Goal: Find specific page/section: Find specific page/section

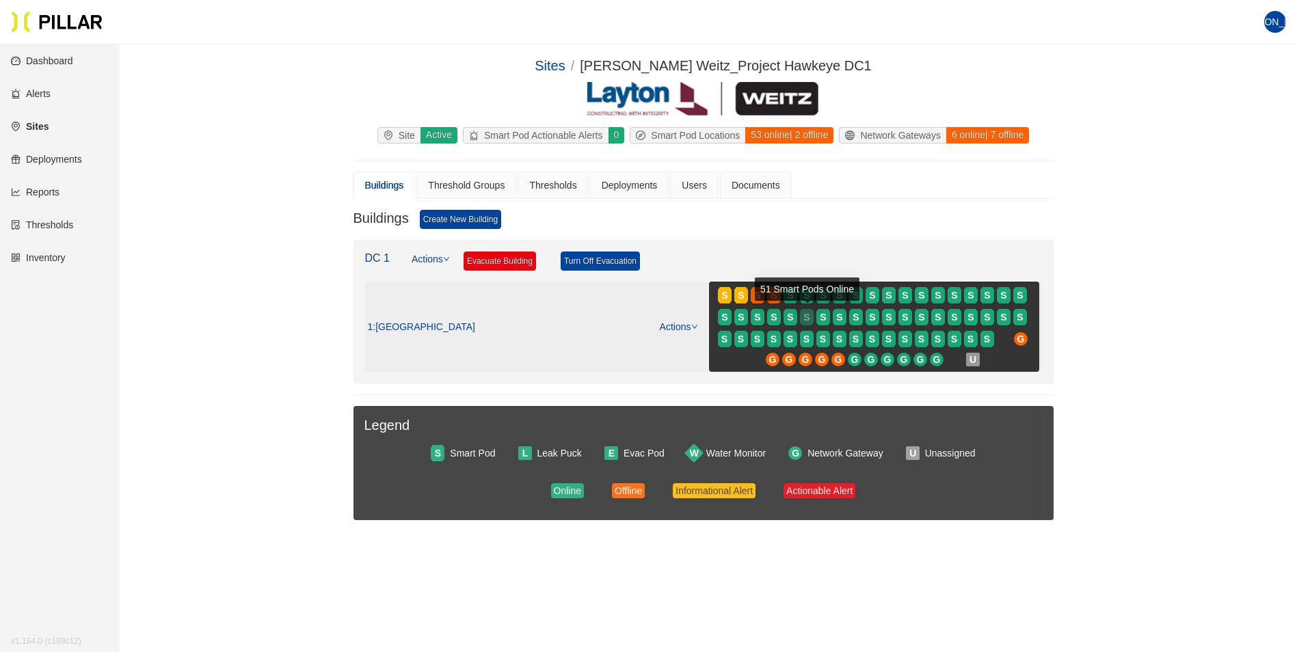
click at [800, 318] on div "S" at bounding box center [807, 317] width 14 height 11
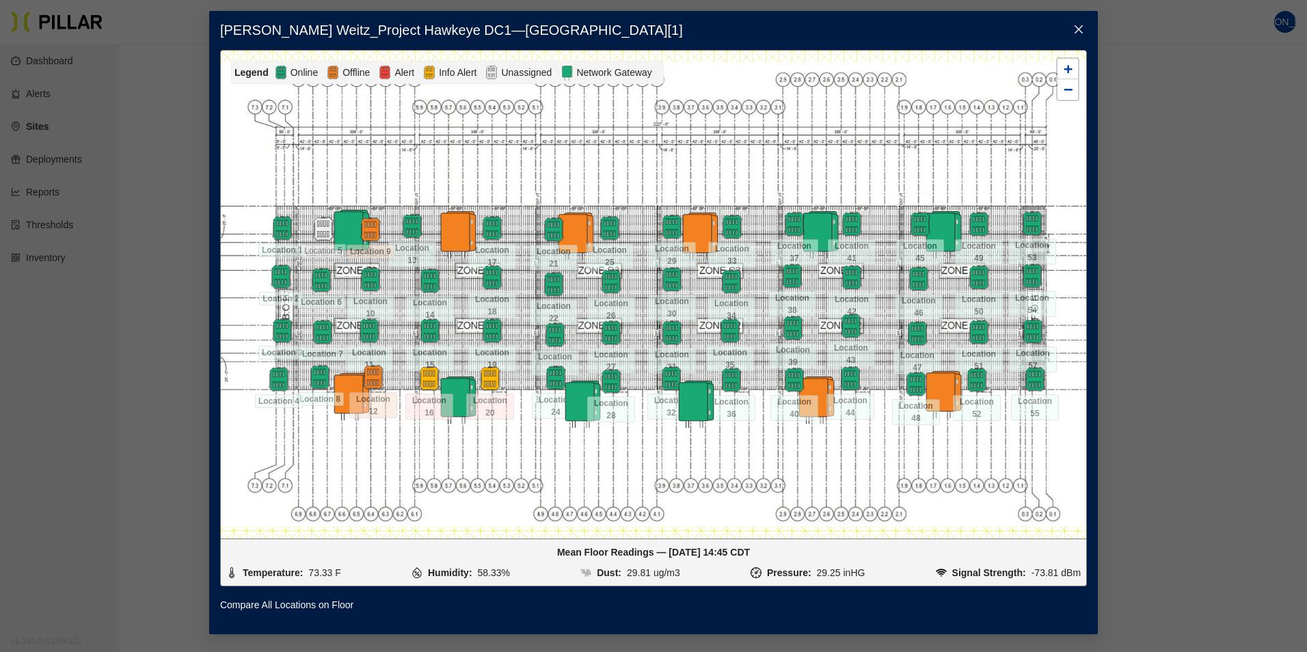
click at [458, 232] on img at bounding box center [457, 235] width 48 height 48
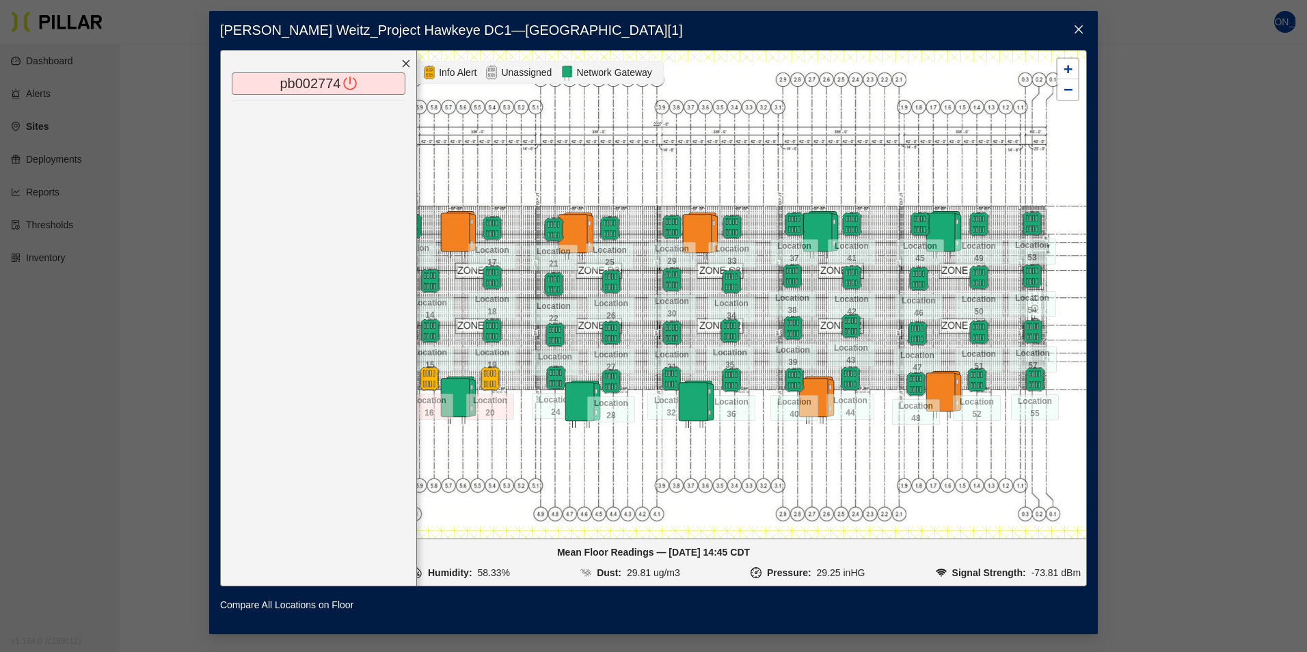
click at [351, 82] on icon "poweroff" at bounding box center [350, 84] width 14 height 14
click at [406, 63] on icon "close" at bounding box center [407, 63] width 8 height 8
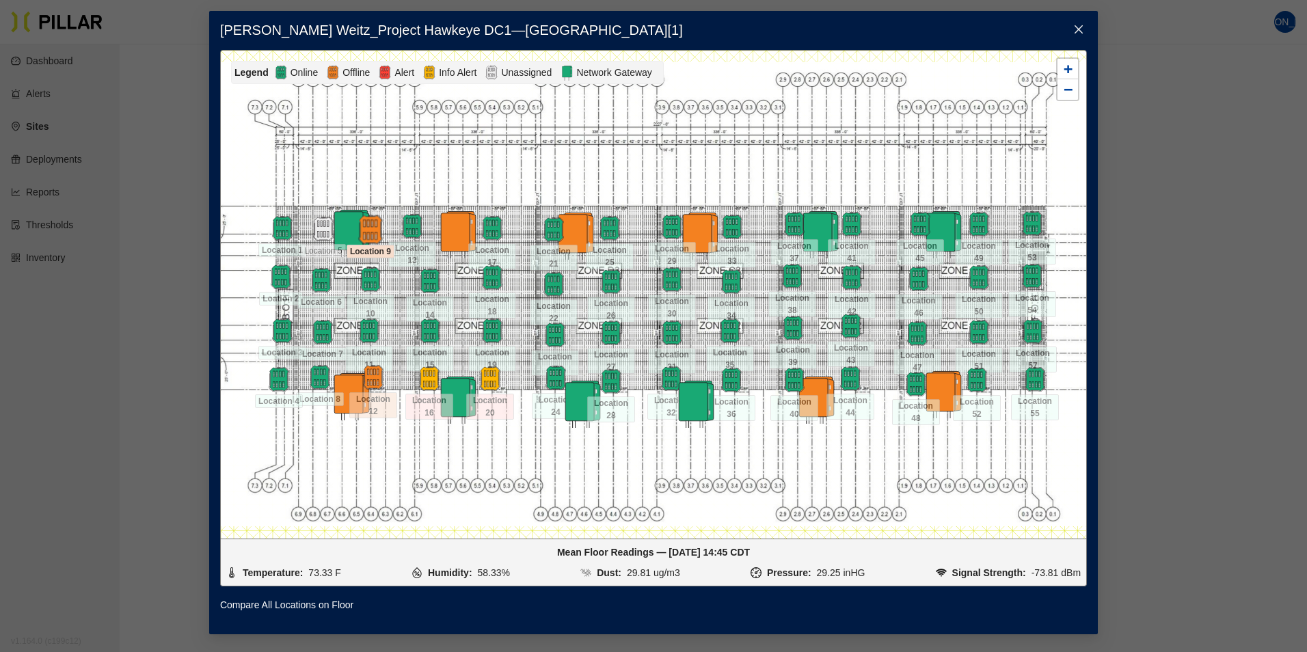
click at [372, 231] on img at bounding box center [369, 229] width 29 height 29
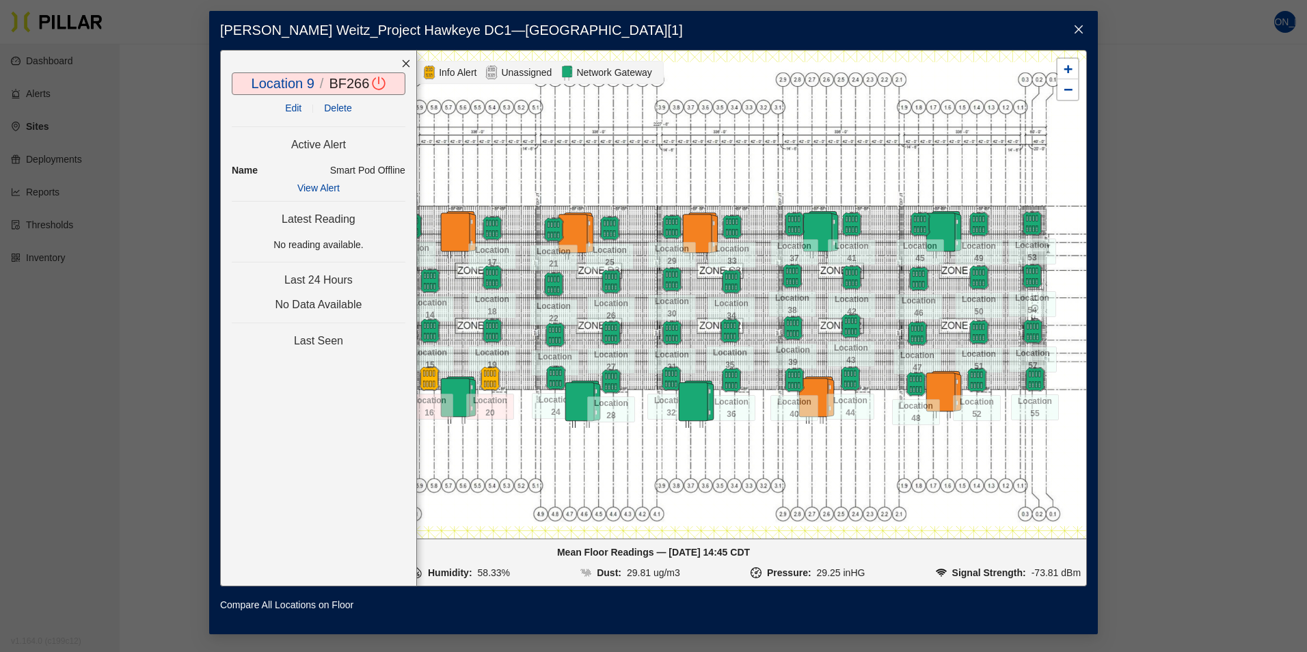
click at [407, 62] on icon "close" at bounding box center [407, 63] width 8 height 8
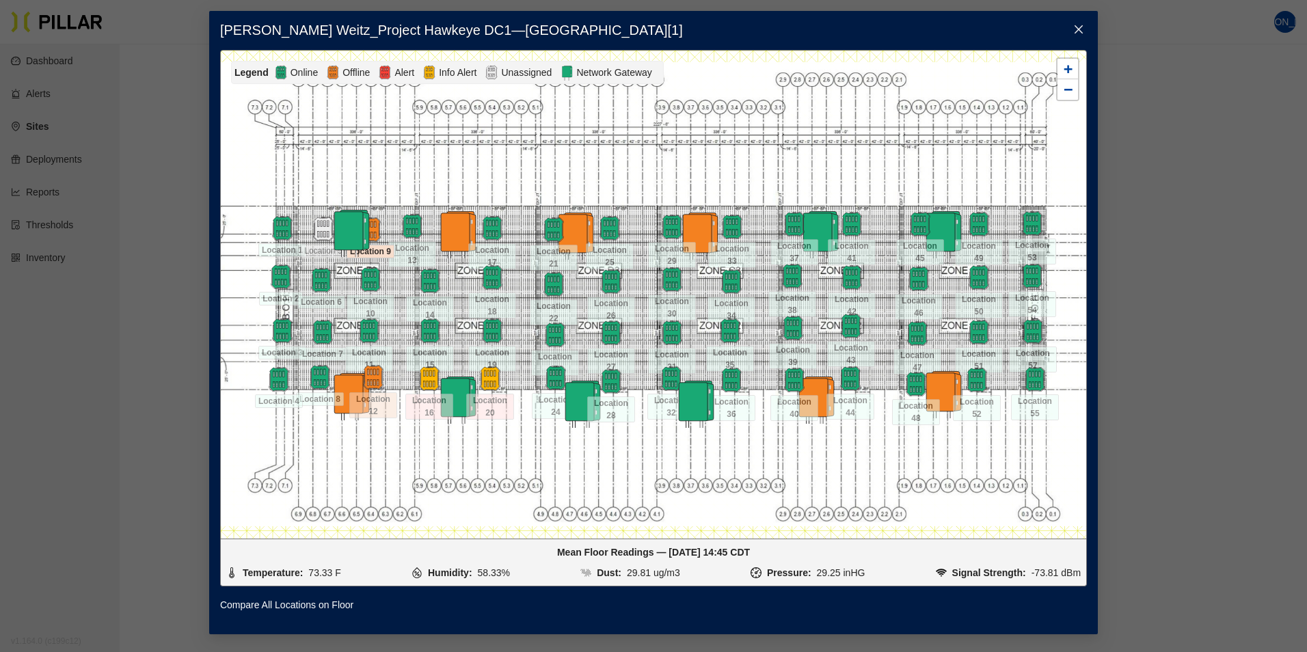
click at [327, 227] on img at bounding box center [350, 233] width 48 height 48
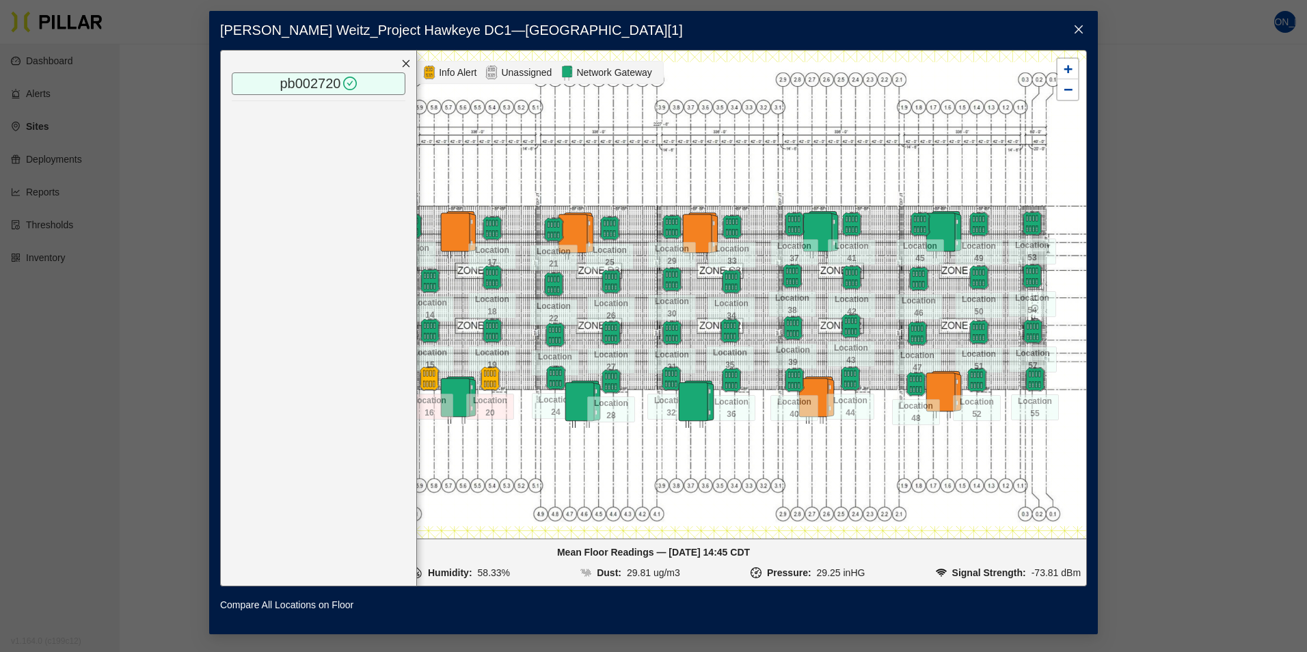
click at [409, 59] on icon "close" at bounding box center [406, 64] width 10 height 10
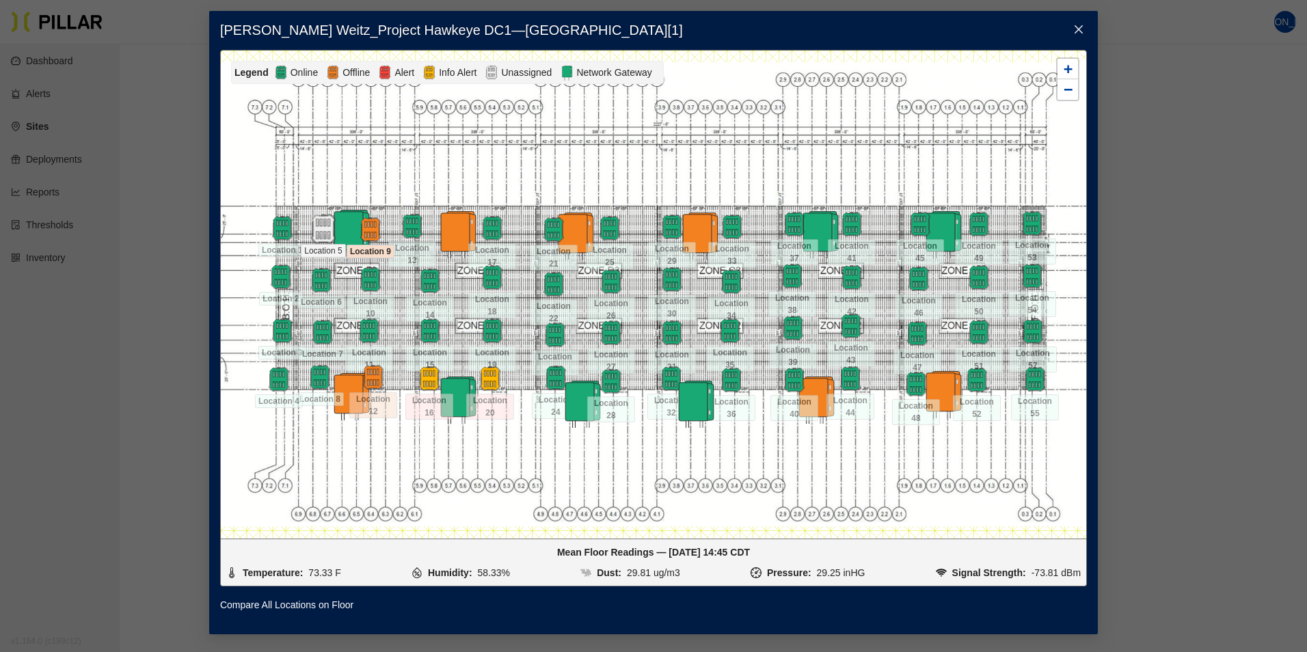
click at [316, 229] on img at bounding box center [322, 228] width 29 height 29
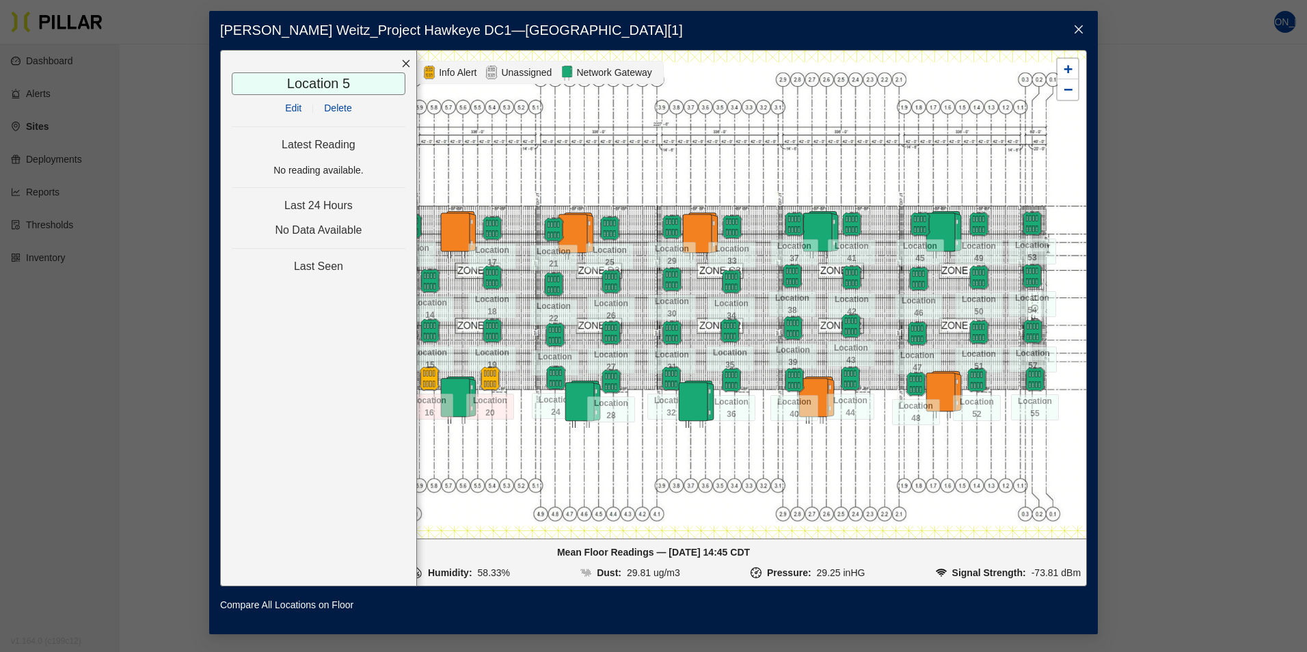
click at [406, 62] on icon "close" at bounding box center [406, 64] width 10 height 10
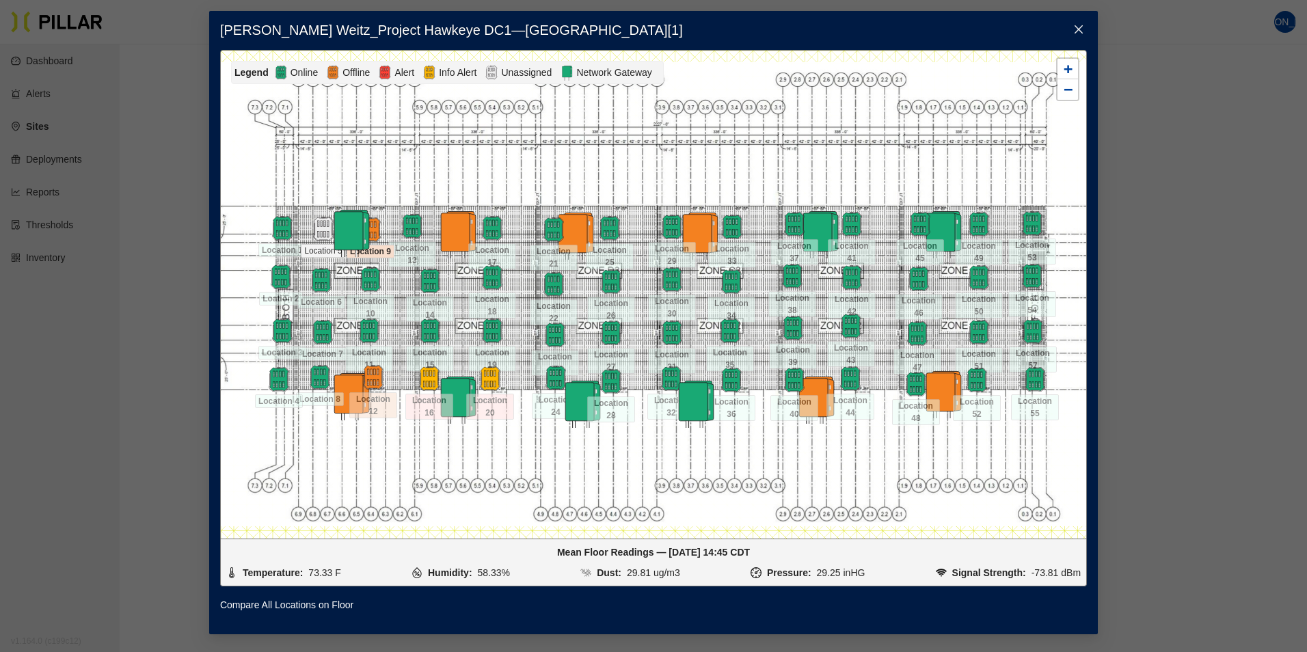
click at [350, 234] on img at bounding box center [350, 233] width 48 height 48
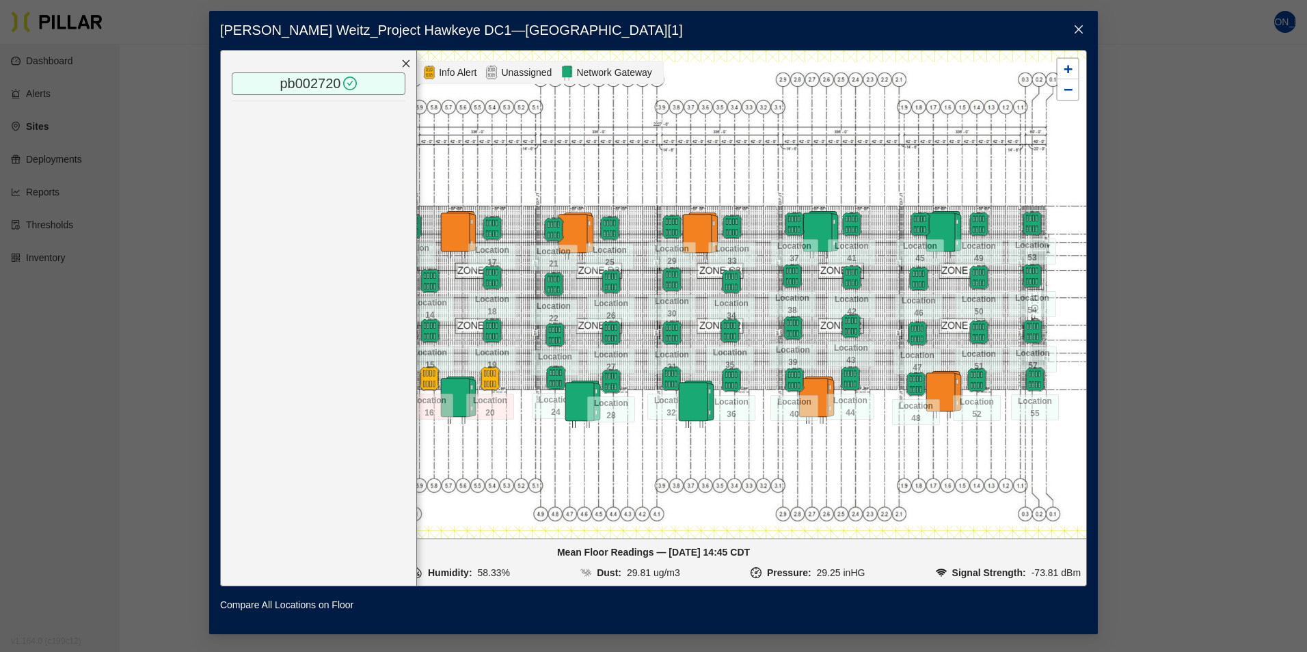
click at [404, 62] on icon "close" at bounding box center [407, 63] width 8 height 8
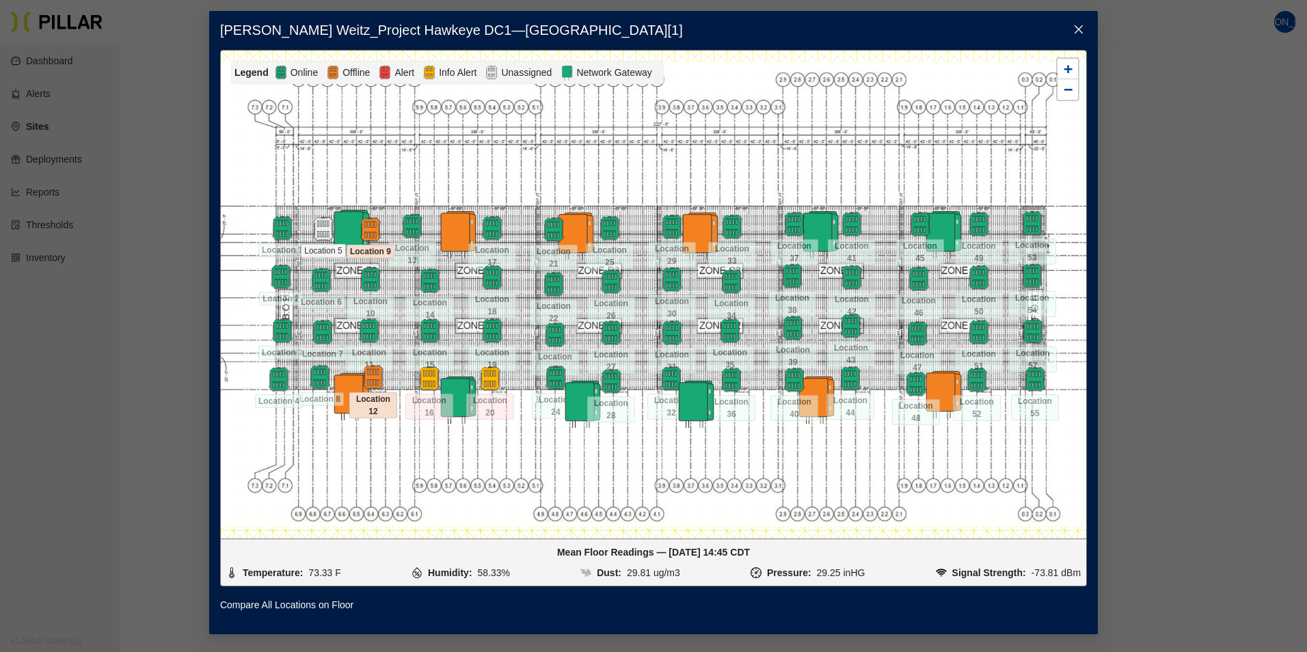
click at [353, 401] on span "Location 12" at bounding box center [373, 405] width 48 height 26
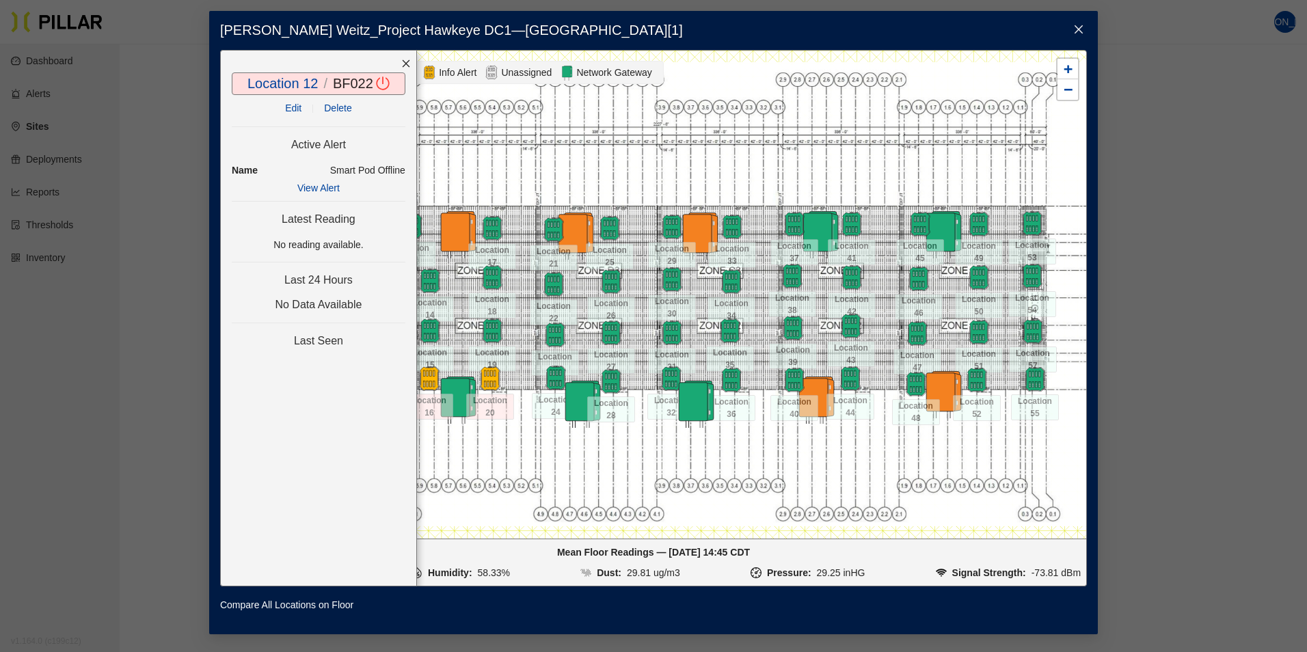
click at [405, 62] on icon "close" at bounding box center [407, 63] width 8 height 8
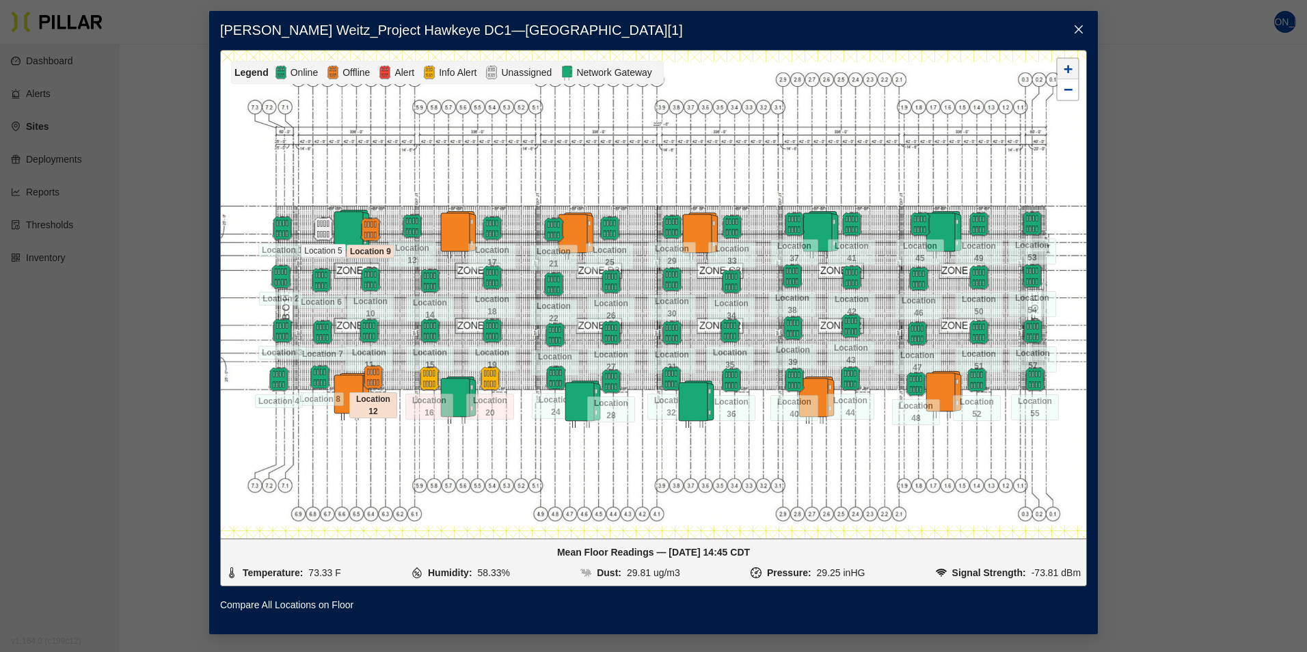
click at [1072, 70] on span "+" at bounding box center [1067, 68] width 9 height 17
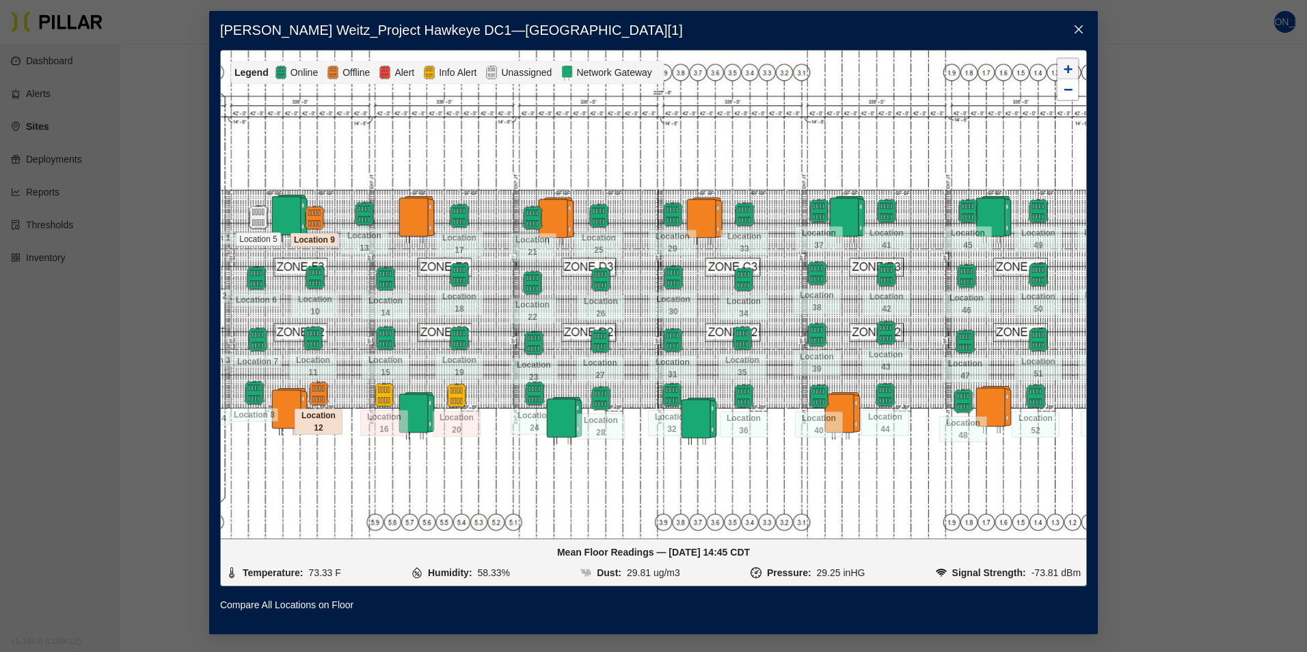
click at [1072, 70] on span "+" at bounding box center [1067, 68] width 9 height 17
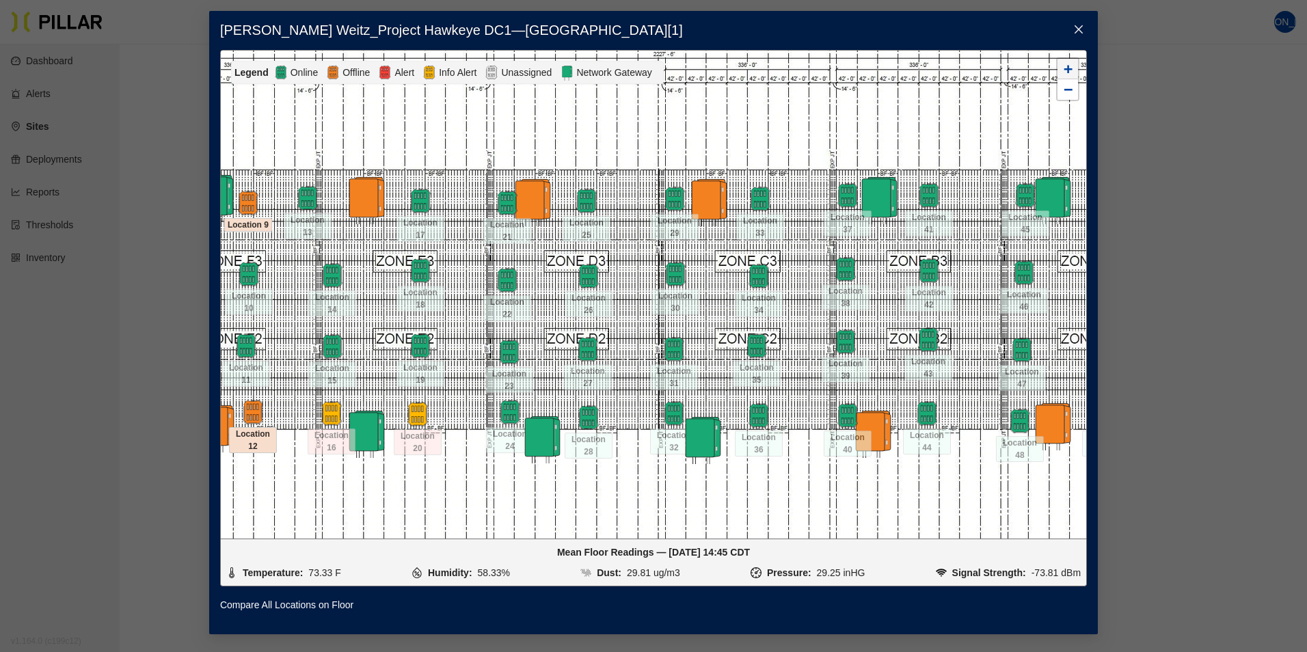
click at [1072, 70] on span "+" at bounding box center [1067, 68] width 9 height 17
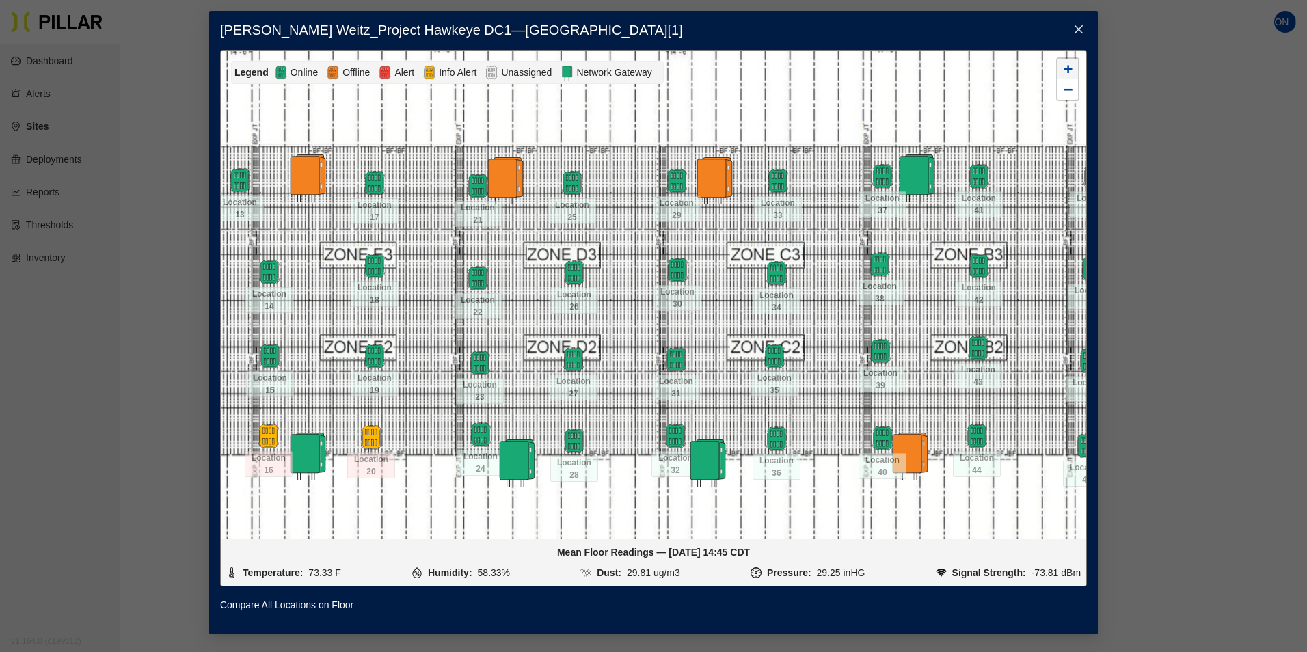
click at [1068, 74] on span "+" at bounding box center [1067, 68] width 9 height 17
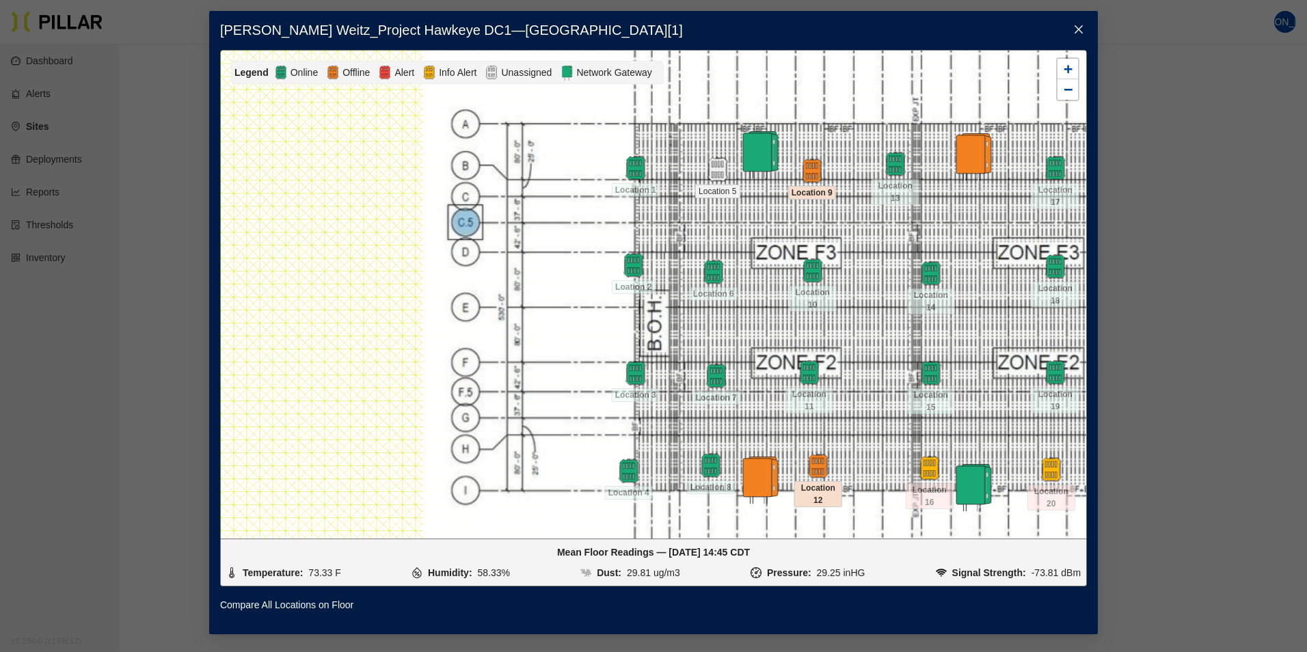
drag, startPoint x: 1242, startPoint y: 219, endPoint x: 857, endPoint y: 77, distance: 410.5
click at [857, 77] on div at bounding box center [653, 295] width 865 height 488
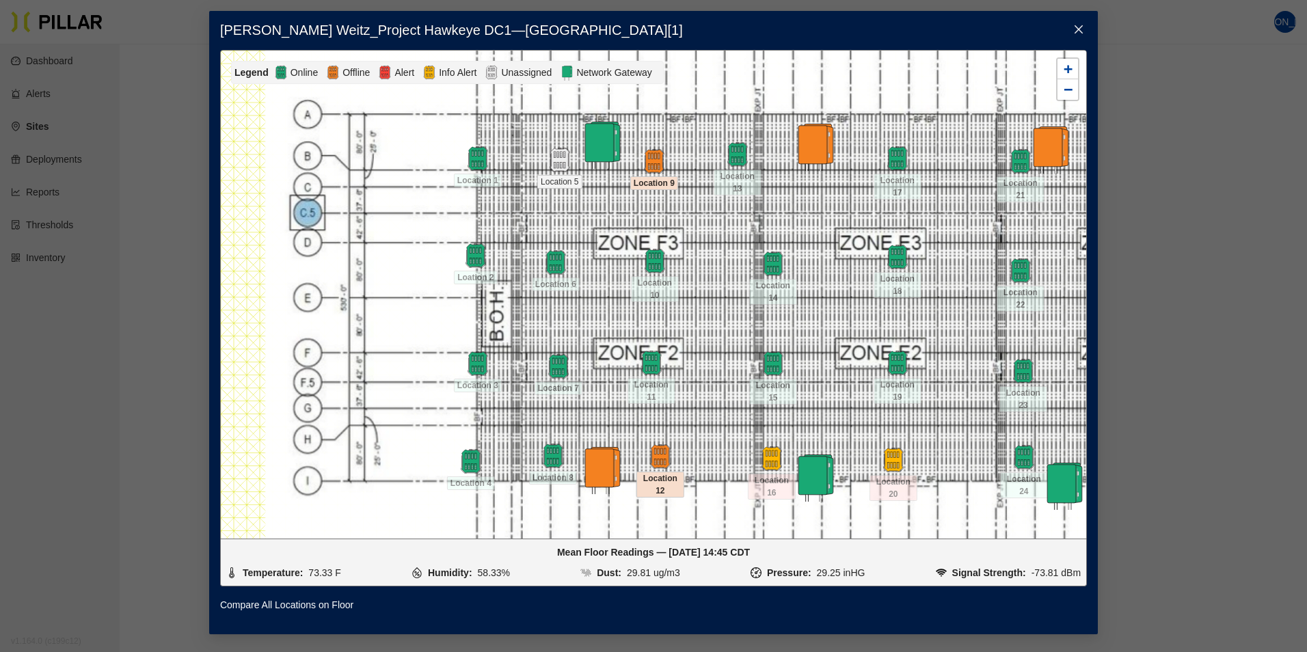
drag, startPoint x: 932, startPoint y: 216, endPoint x: 774, endPoint y: 206, distance: 158.2
click at [774, 206] on div at bounding box center [653, 295] width 865 height 488
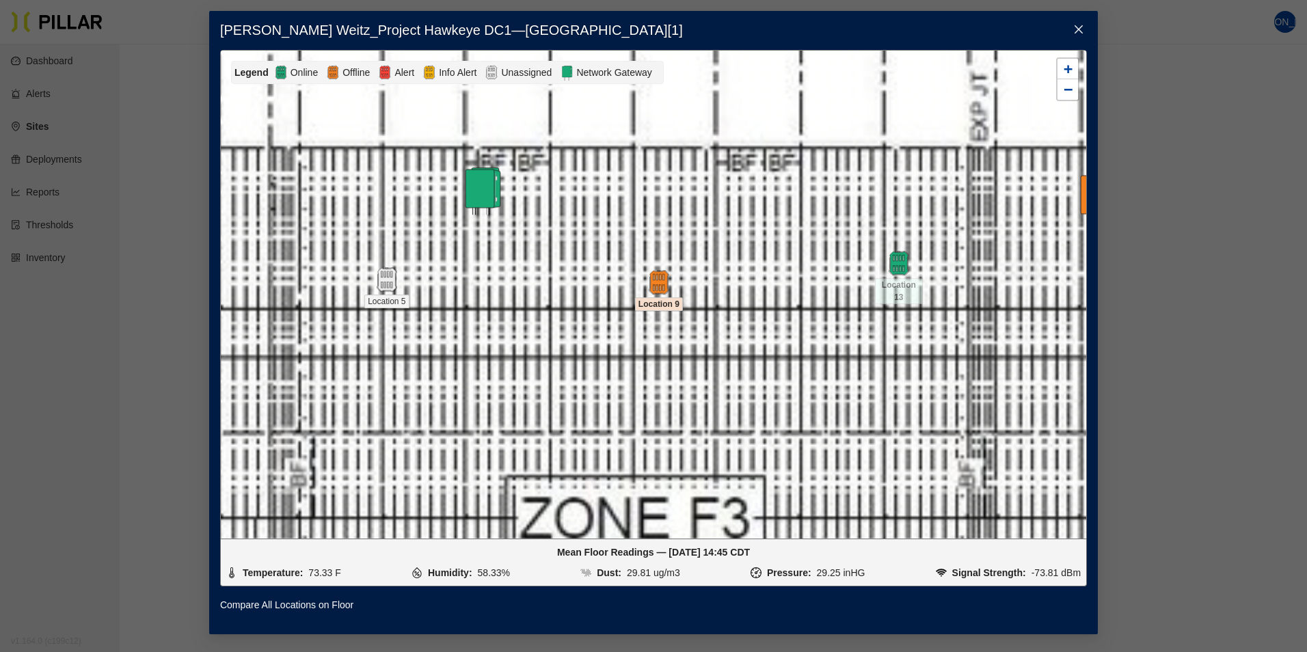
drag, startPoint x: 560, startPoint y: 183, endPoint x: 842, endPoint y: 380, distance: 343.6
click at [856, 387] on div at bounding box center [653, 295] width 865 height 488
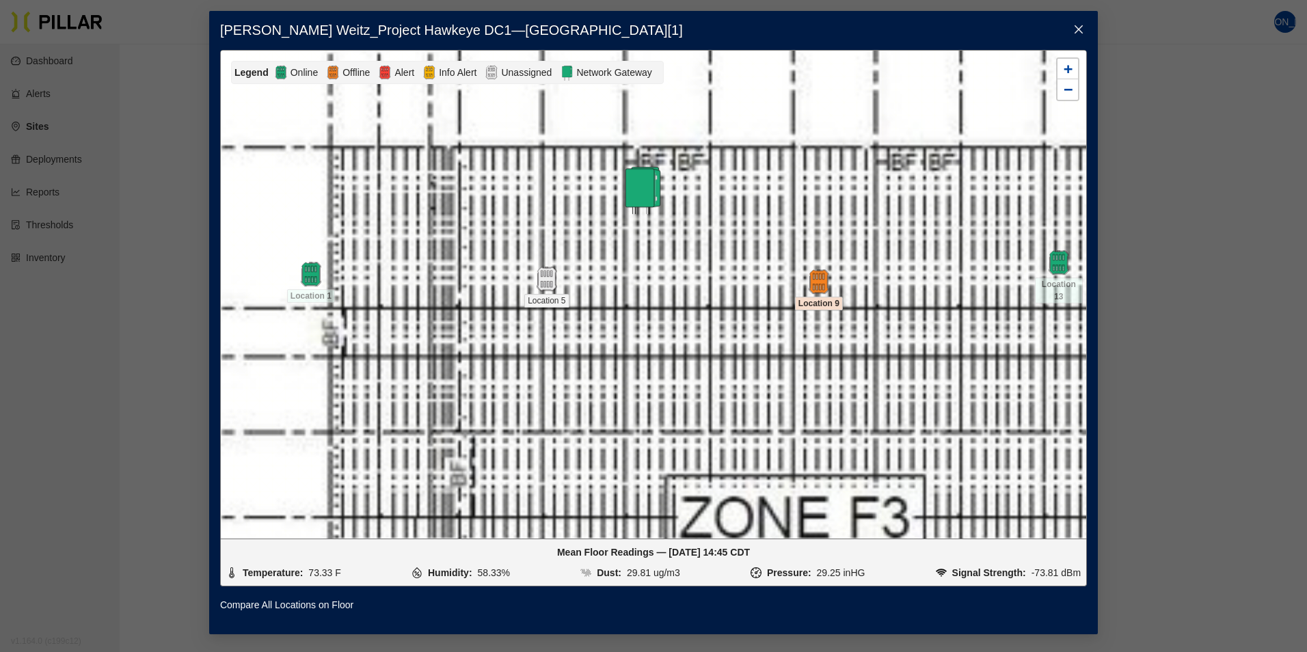
drag, startPoint x: 642, startPoint y: 227, endPoint x: 802, endPoint y: 226, distance: 159.9
click at [802, 226] on div at bounding box center [653, 295] width 865 height 488
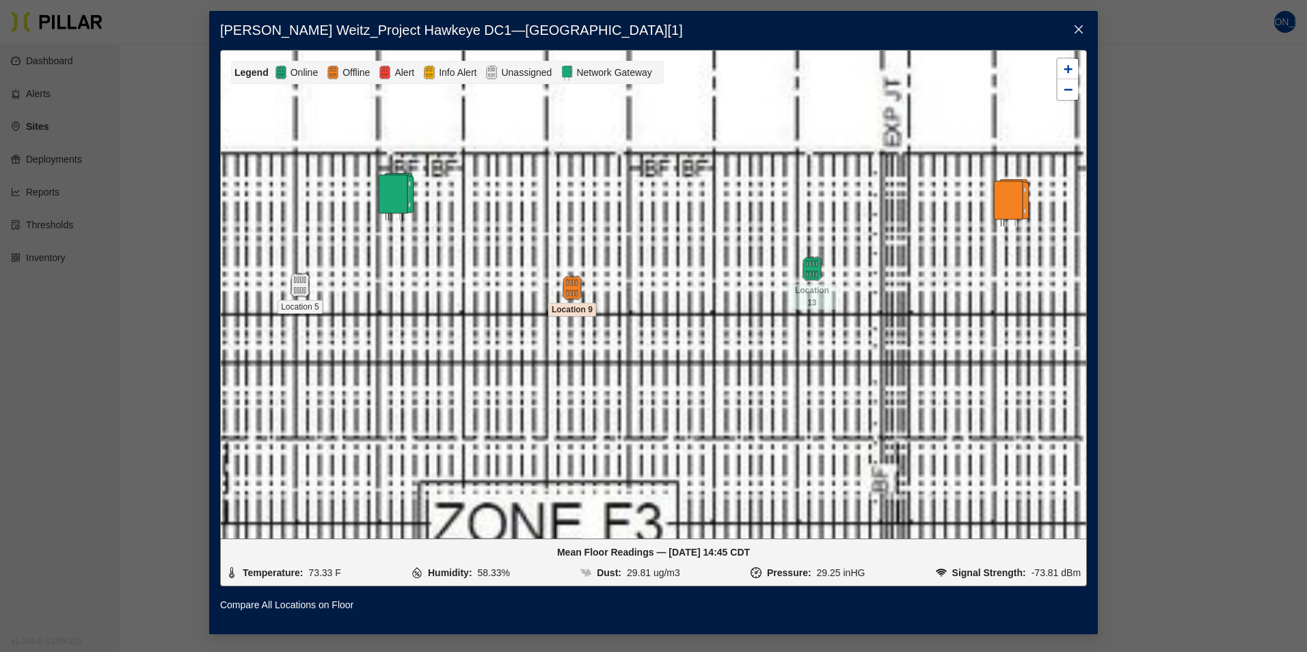
drag, startPoint x: 955, startPoint y: 243, endPoint x: 709, endPoint y: 249, distance: 246.8
click at [709, 249] on div at bounding box center [653, 295] width 865 height 488
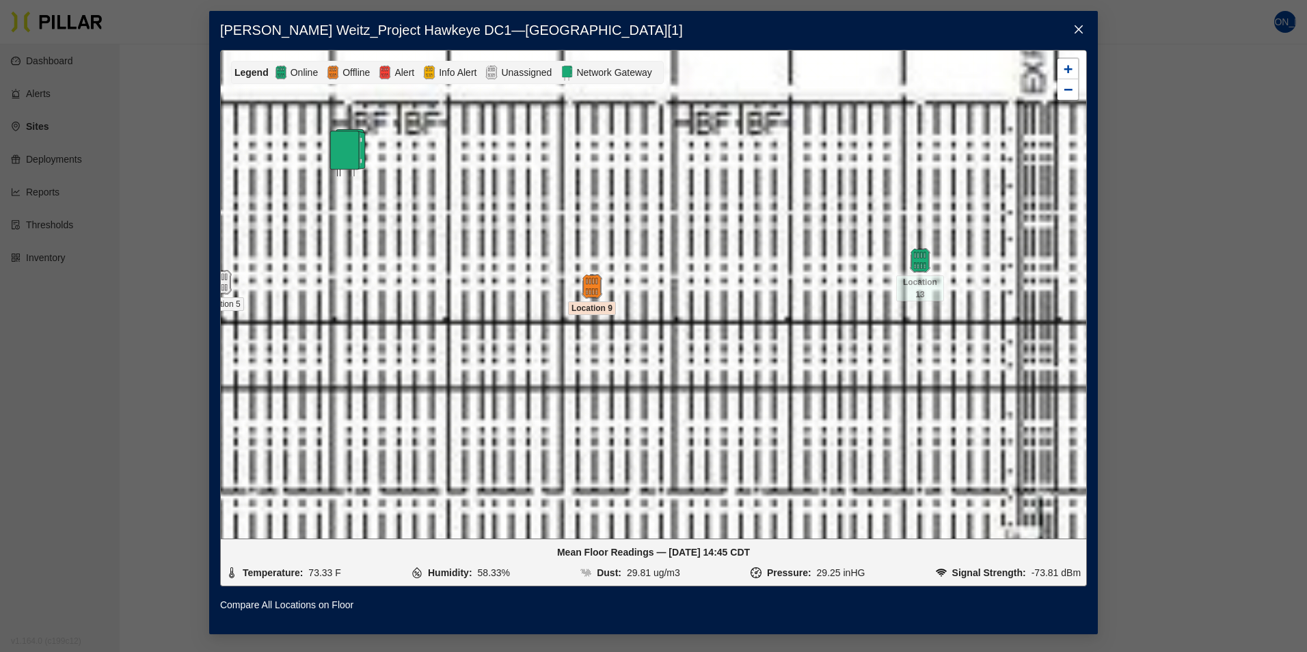
click at [1076, 29] on icon "close" at bounding box center [1078, 29] width 11 height 11
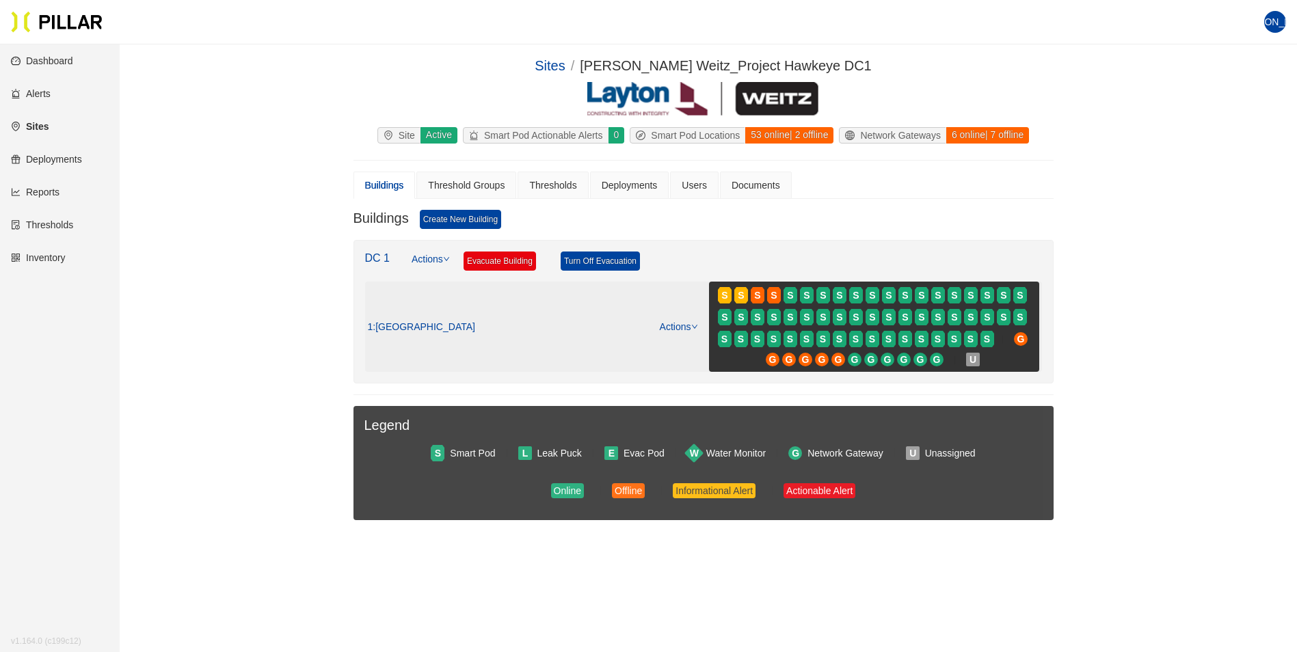
click at [670, 324] on link "Actions" at bounding box center [679, 326] width 38 height 11
click at [686, 346] on link "View/Edit Floor Plan" at bounding box center [707, 348] width 86 height 15
